Goal: Find contact information: Obtain details needed to contact an individual or organization

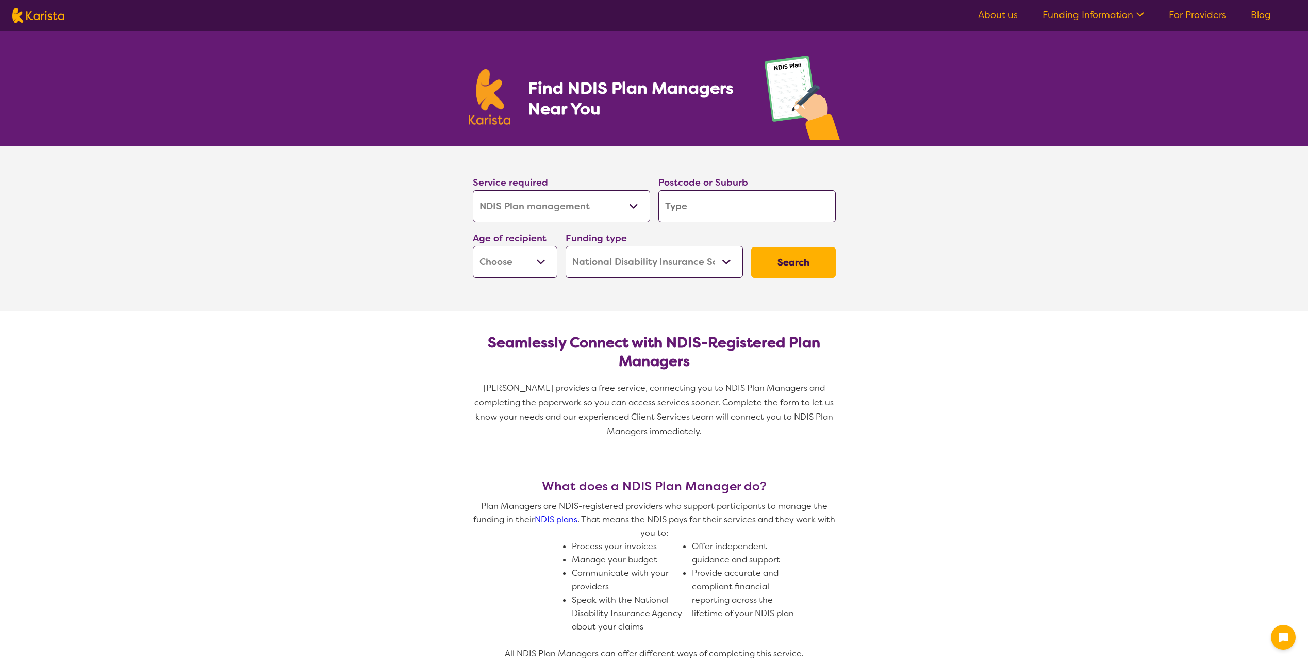
select select "NDIS Plan management"
select select "NDIS"
select select "NDIS Plan management"
select select "NDIS"
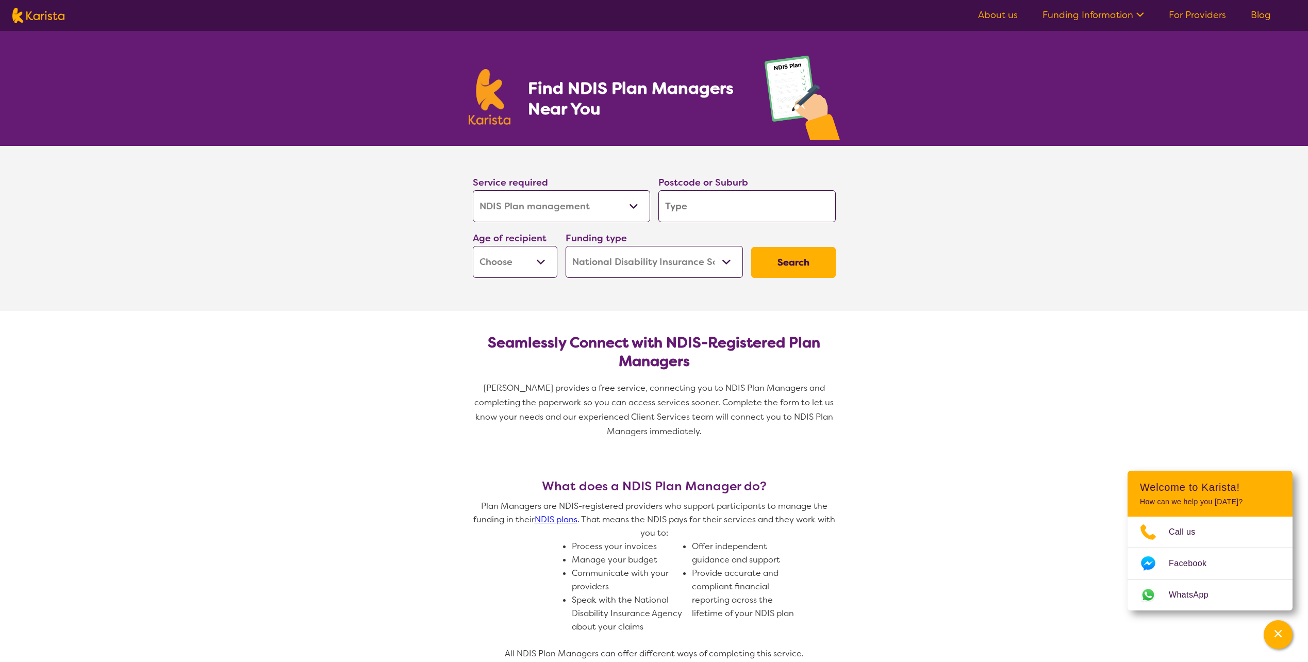
click at [726, 204] on input "search" at bounding box center [746, 206] width 177 height 32
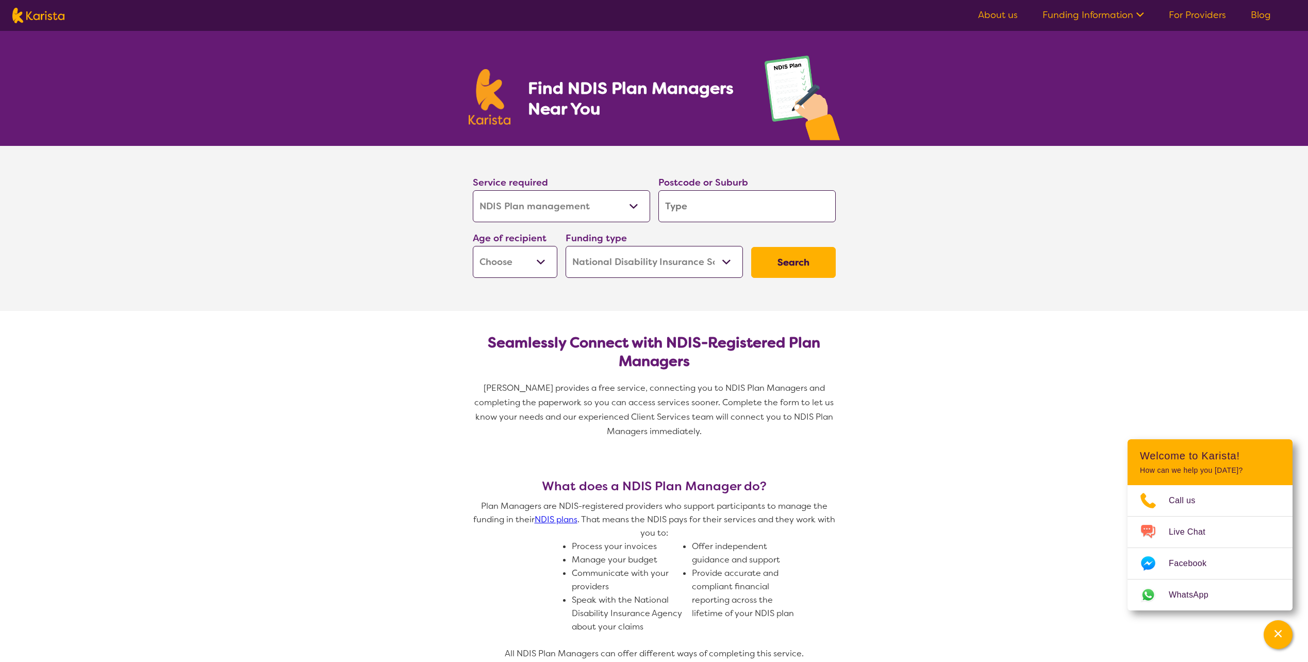
type input "5"
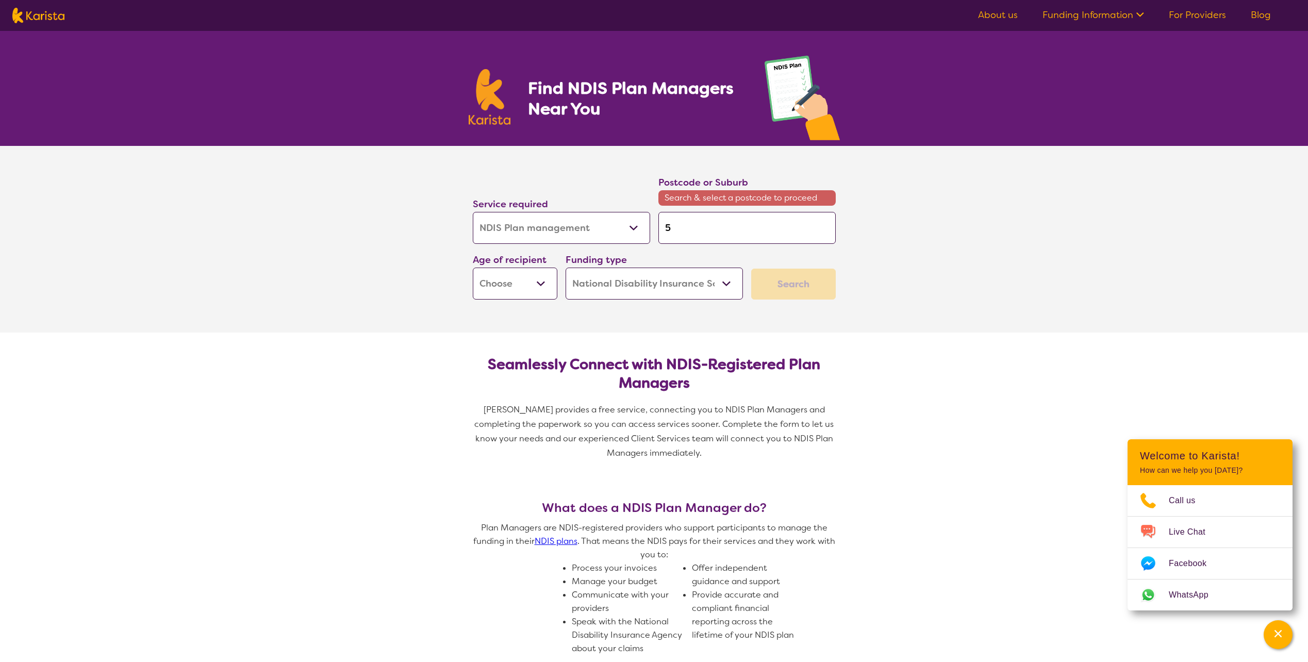
click at [720, 222] on input "5" at bounding box center [746, 228] width 177 height 32
type input "50"
type input "509"
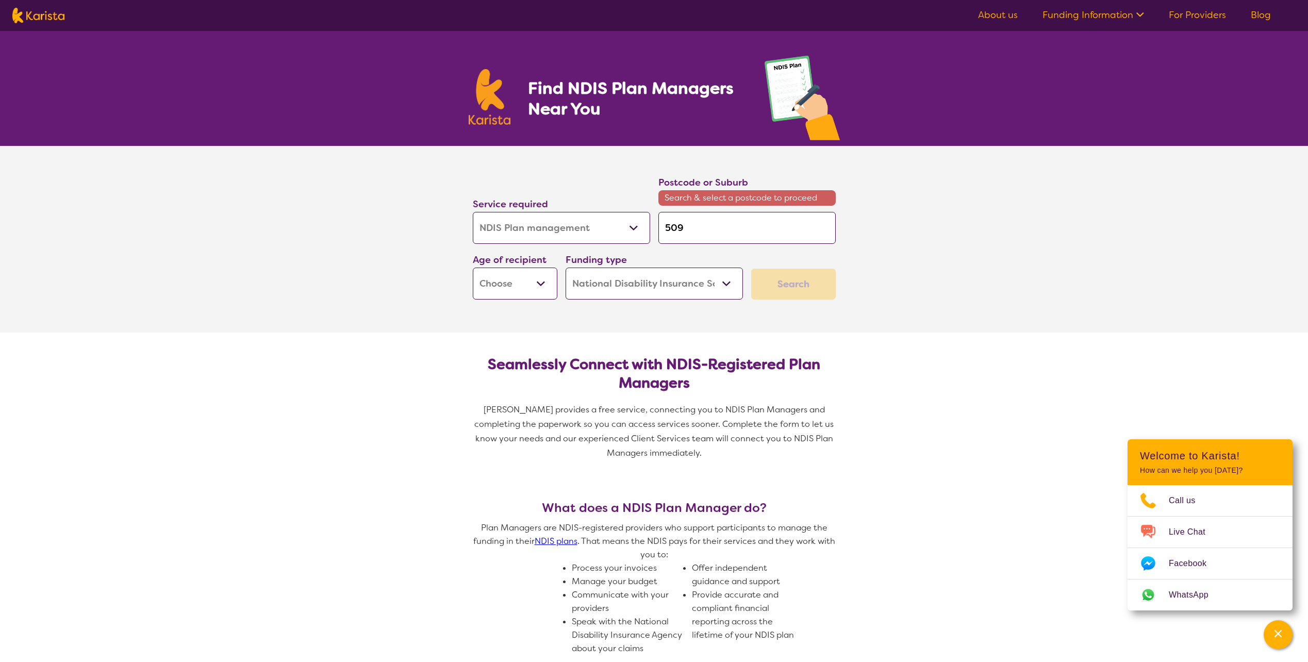
type input "5091"
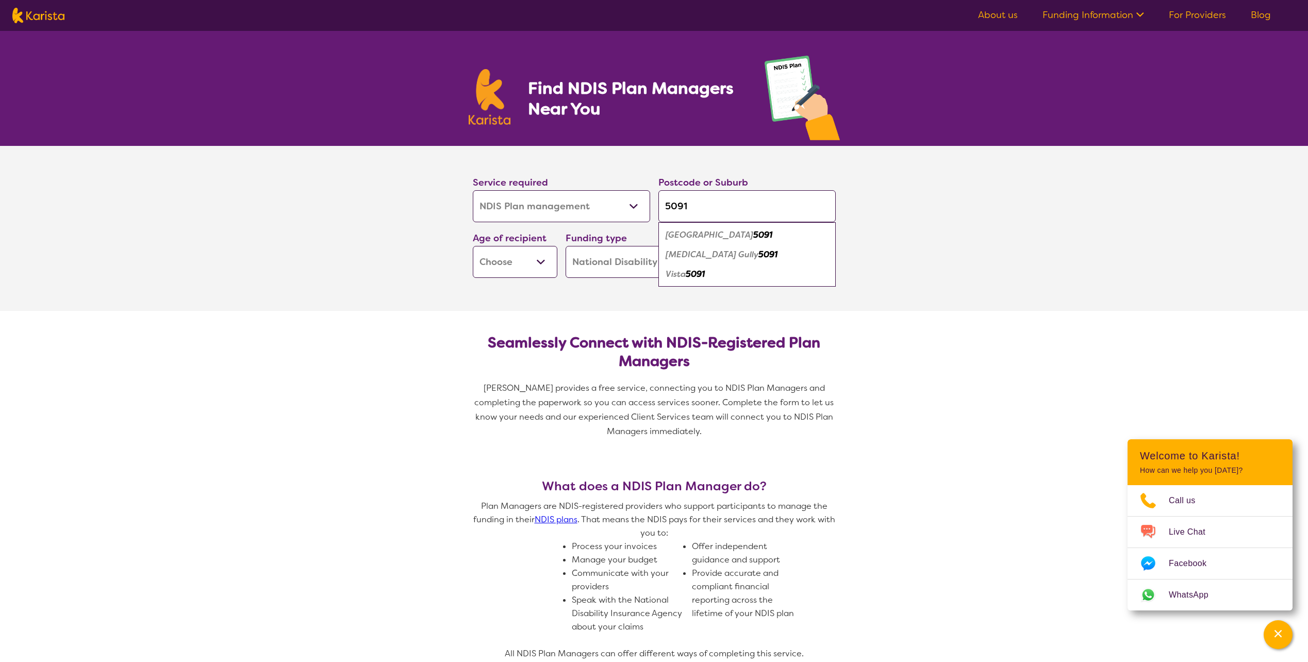
type input "5091"
click at [711, 235] on em "[GEOGRAPHIC_DATA]" at bounding box center [709, 234] width 88 height 11
click at [542, 262] on select "Early Childhood - 0 to 9 Child - 10 to 11 Adolescent - 12 to 17 Adult - 18 to 6…" at bounding box center [515, 262] width 85 height 32
select select "AD"
click at [473, 246] on select "Early Childhood - 0 to 9 Child - 10 to 11 Adolescent - 12 to 17 Adult - 18 to 6…" at bounding box center [515, 262] width 85 height 32
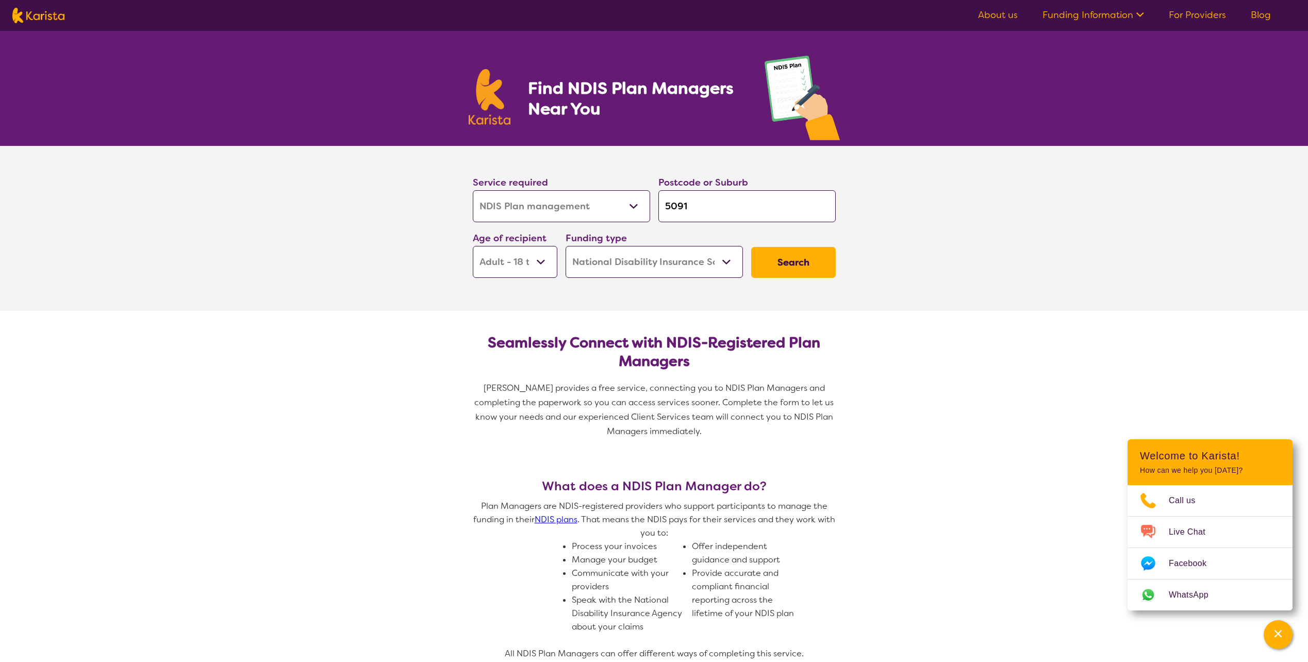
select select "AD"
click at [805, 262] on button "Search" at bounding box center [793, 262] width 85 height 31
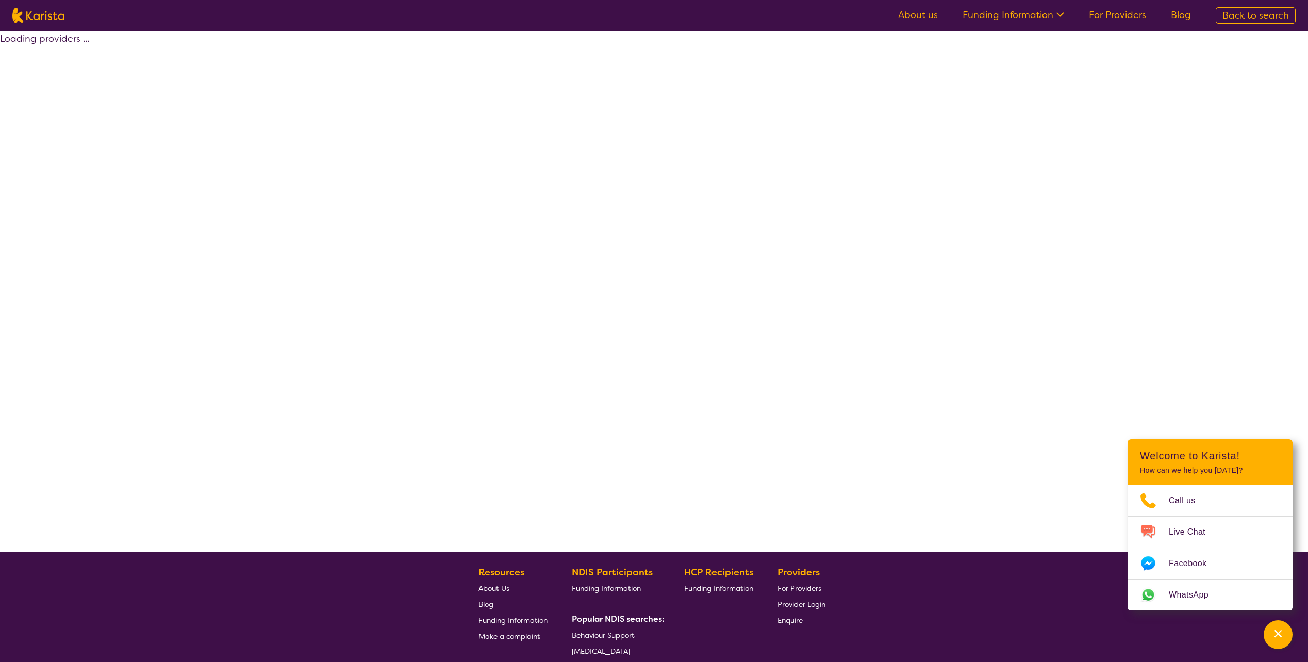
select select "by_score"
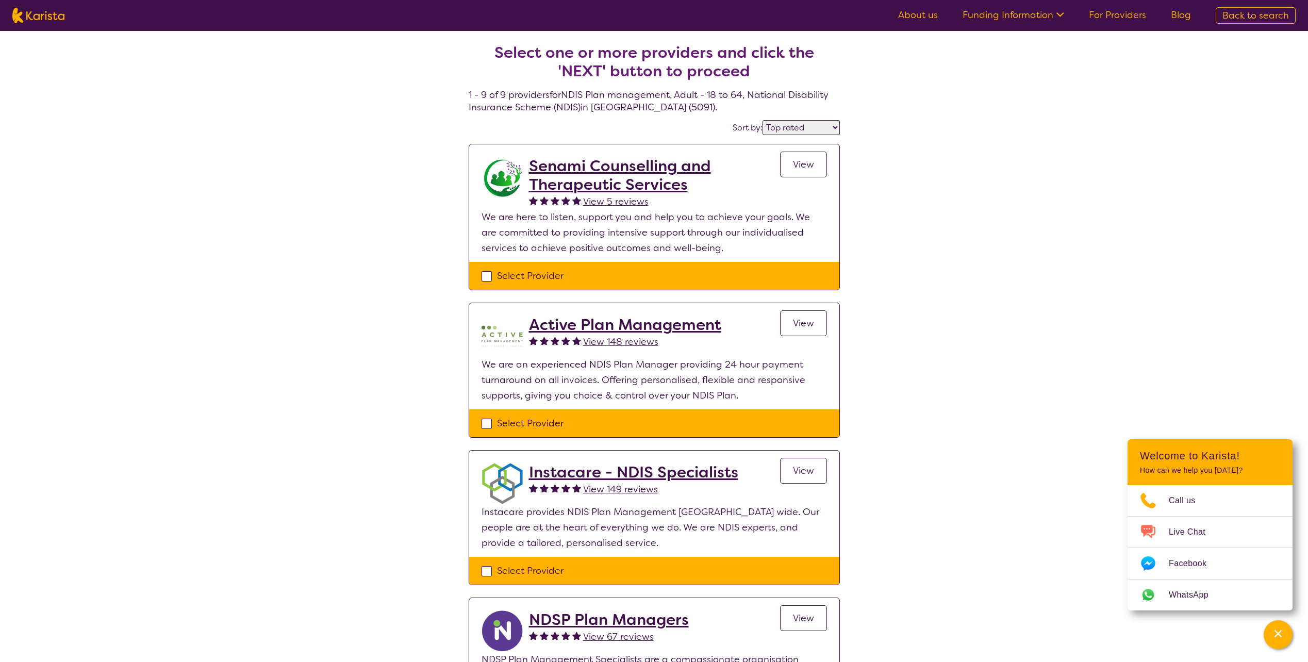
click at [795, 321] on span "View" at bounding box center [803, 323] width 21 height 12
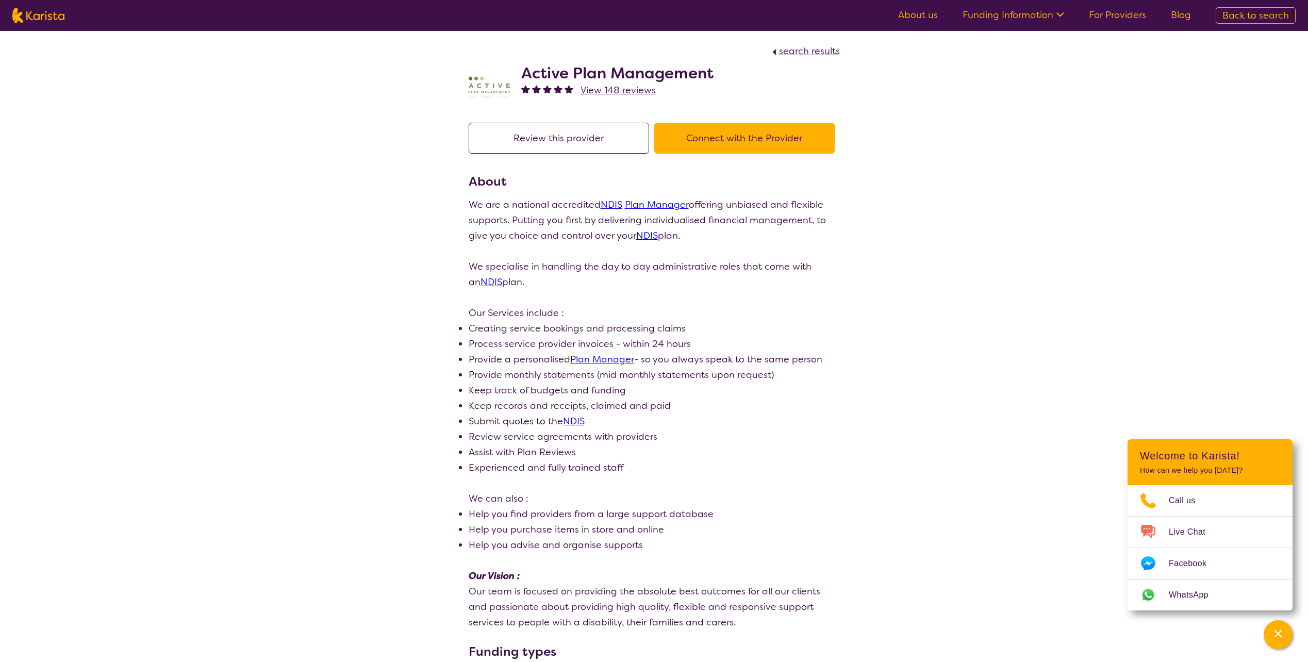
click at [764, 137] on button "Connect with the Provider" at bounding box center [744, 138] width 180 height 31
drag, startPoint x: 720, startPoint y: 72, endPoint x: 522, endPoint y: 68, distance: 198.0
click at [522, 68] on div "Active Plan Management View 148 reviews" at bounding box center [654, 85] width 371 height 52
drag, startPoint x: 522, startPoint y: 68, endPoint x: 655, endPoint y: 70, distance: 133.0
